Goal: Task Accomplishment & Management: Use online tool/utility

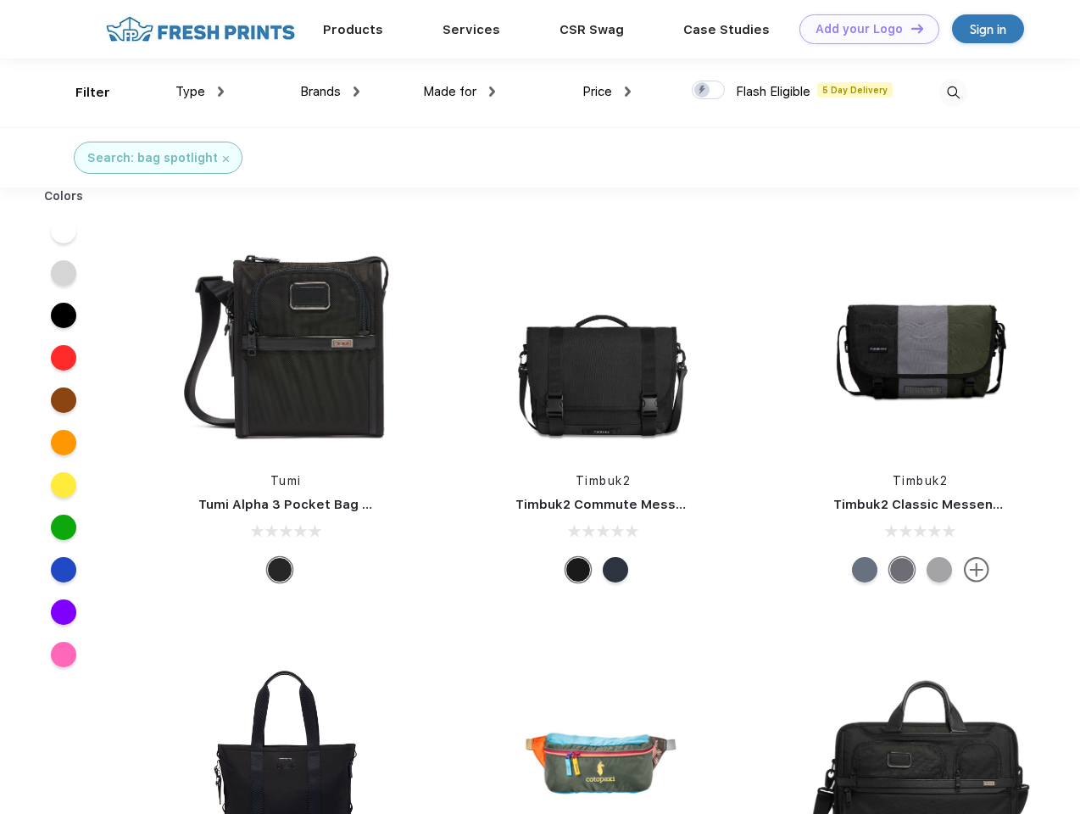
click at [863, 29] on link "Add your Logo Design Tool" at bounding box center [869, 29] width 140 height 30
click at [0, 0] on div "Design Tool" at bounding box center [0, 0] width 0 height 0
click at [909, 28] on link "Add your Logo Design Tool" at bounding box center [869, 29] width 140 height 30
click at [81, 92] on div "Filter" at bounding box center [92, 92] width 35 height 19
click at [200, 92] on span "Type" at bounding box center [190, 91] width 30 height 15
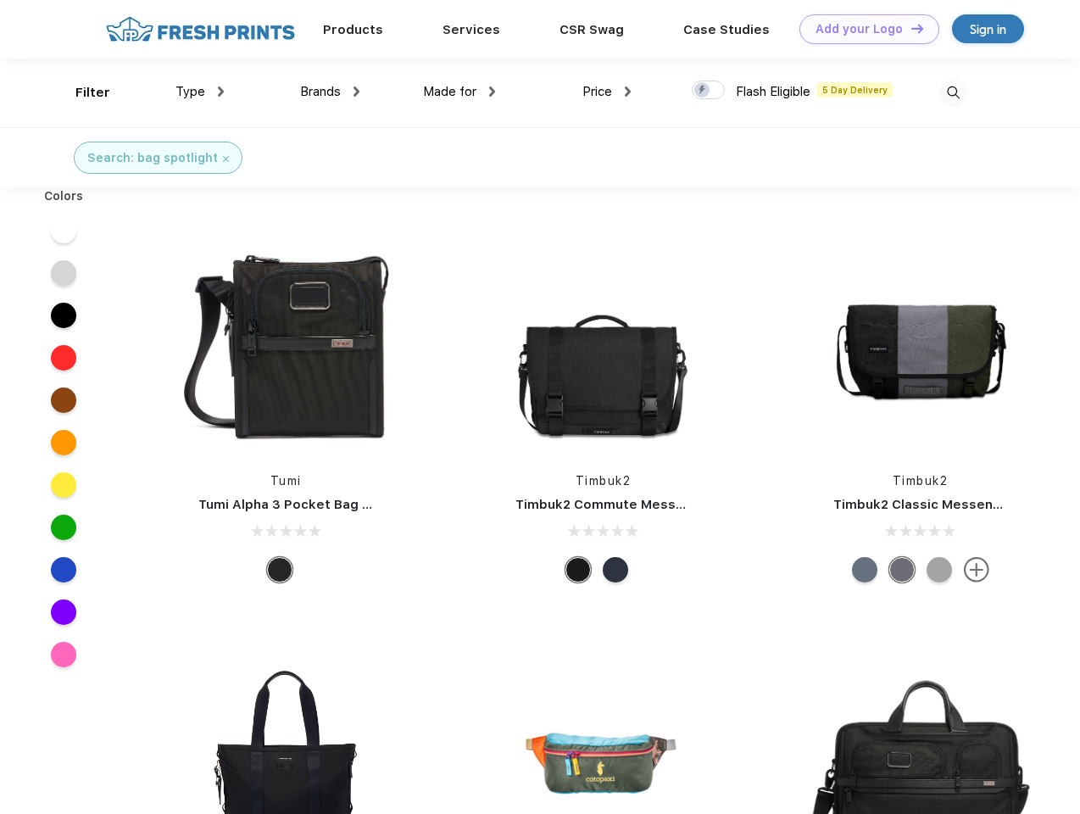
click at [330, 92] on span "Brands" at bounding box center [320, 91] width 41 height 15
click at [459, 92] on span "Made for" at bounding box center [449, 91] width 53 height 15
click at [607, 92] on span "Price" at bounding box center [597, 91] width 30 height 15
click at [708, 91] on div at bounding box center [708, 90] width 33 height 19
click at [703, 91] on input "checkbox" at bounding box center [697, 85] width 11 height 11
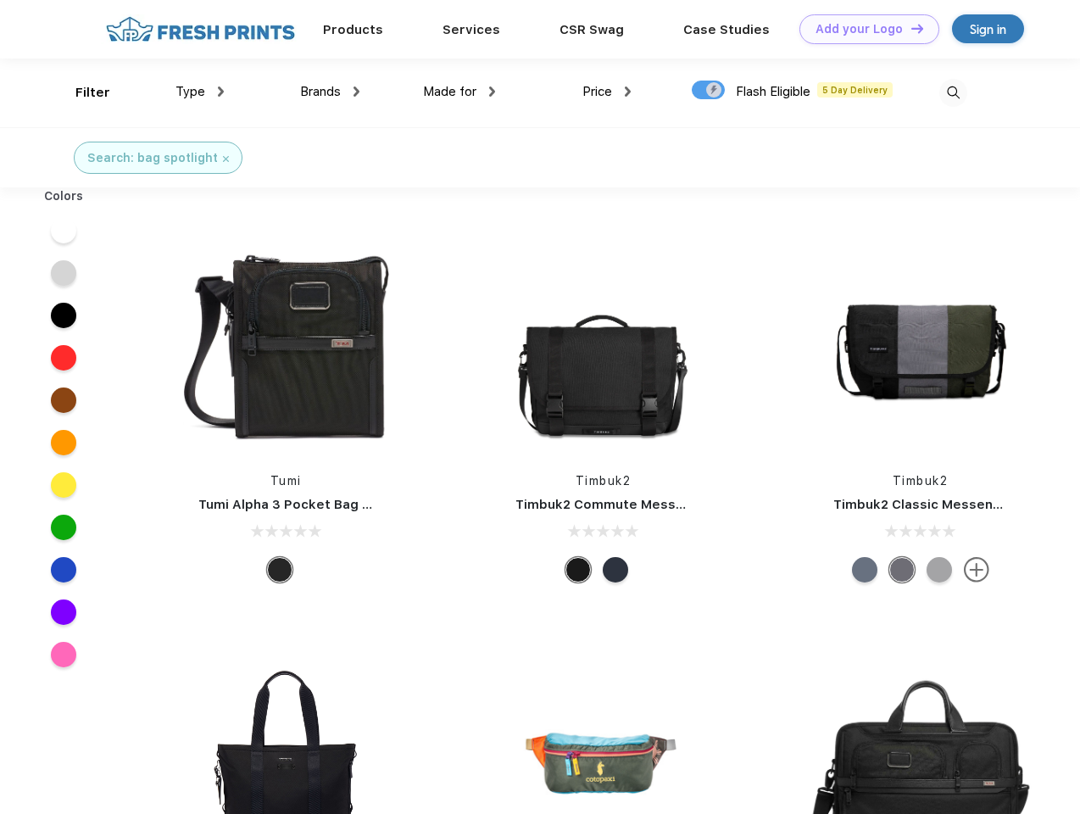
click at [953, 92] on img at bounding box center [953, 93] width 28 height 28
